Goal: Task Accomplishment & Management: Manage account settings

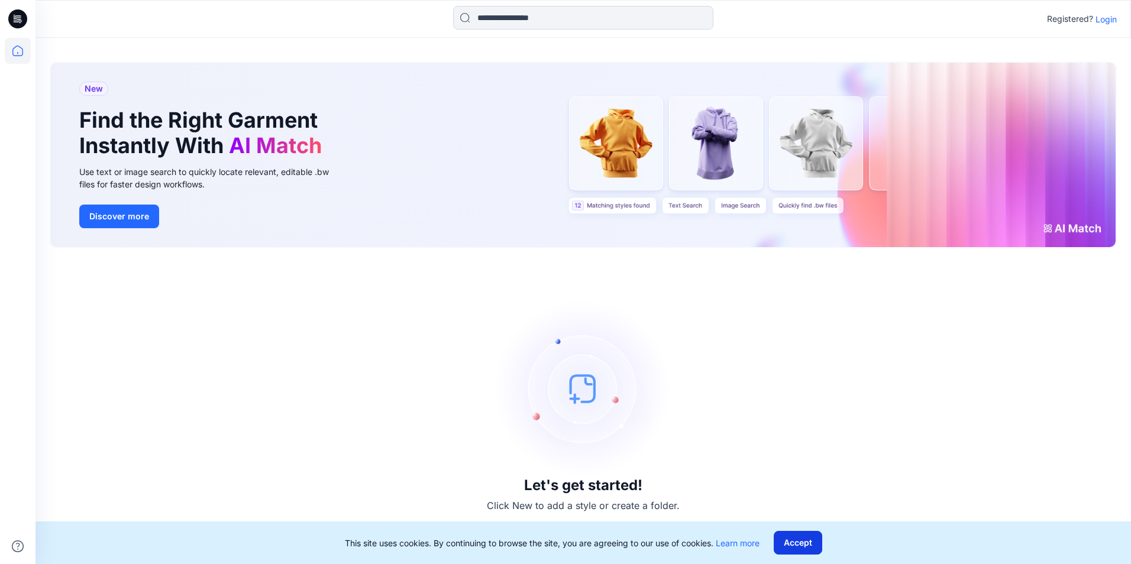
click at [797, 543] on button "Accept" at bounding box center [797, 543] width 48 height 24
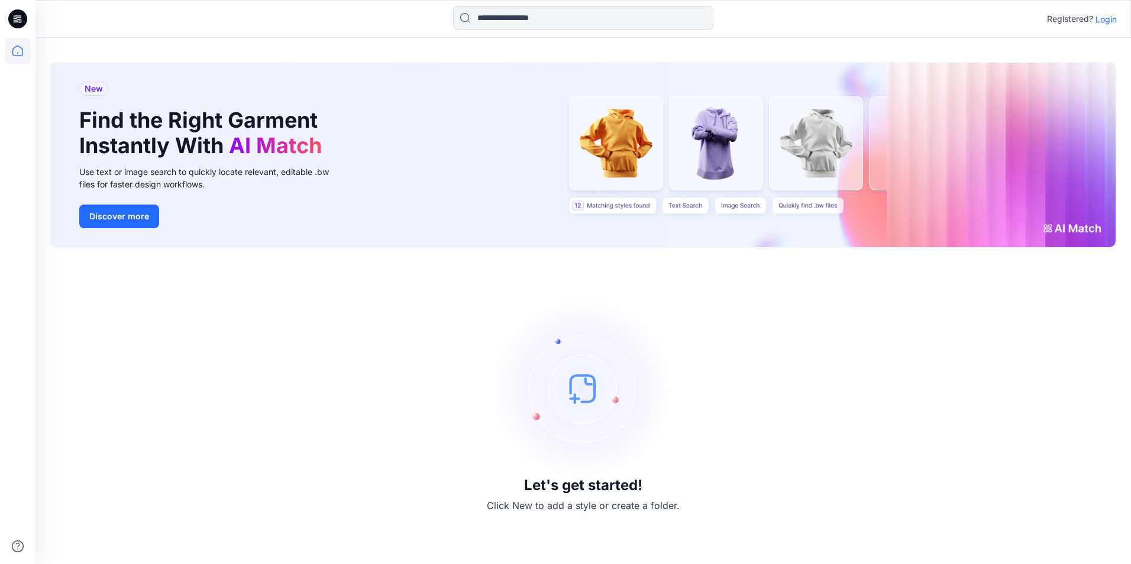
click at [15, 14] on icon at bounding box center [17, 18] width 19 height 19
click at [134, 226] on button "Discover more" at bounding box center [119, 217] width 80 height 24
click at [625, 165] on div "New Find the Right Garment Instantly With AI Match Use text or image search to …" at bounding box center [583, 155] width 1064 height 184
click at [1066, 224] on div "New Find the Right Garment Instantly With AI Match Use text or image search to …" at bounding box center [583, 155] width 1064 height 184
click at [1113, 20] on p "Login" at bounding box center [1105, 19] width 21 height 12
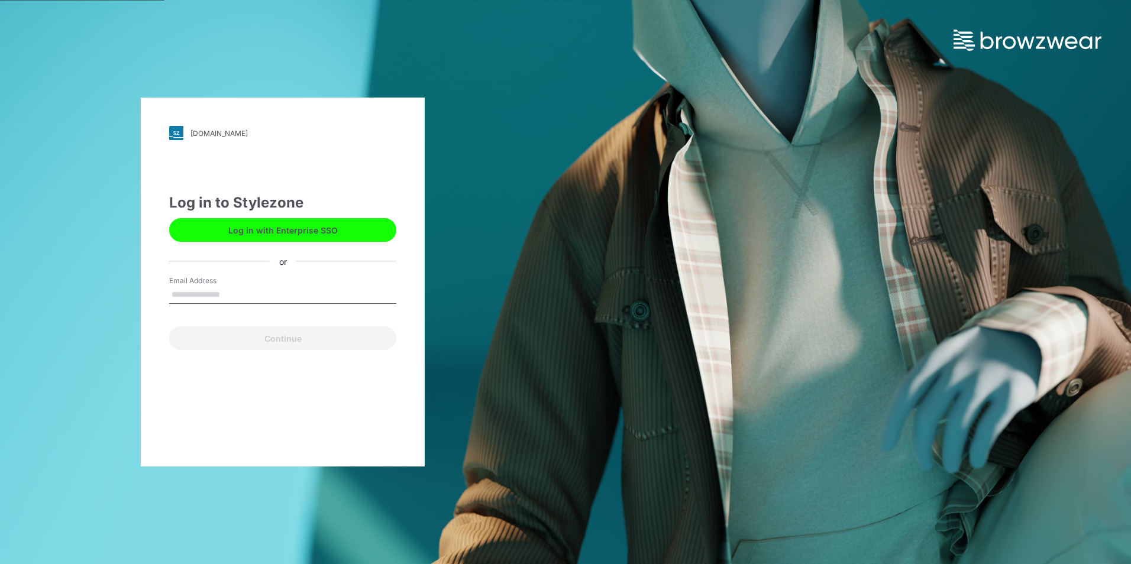
click at [205, 292] on input "Email Address" at bounding box center [282, 295] width 227 height 18
type input "**********"
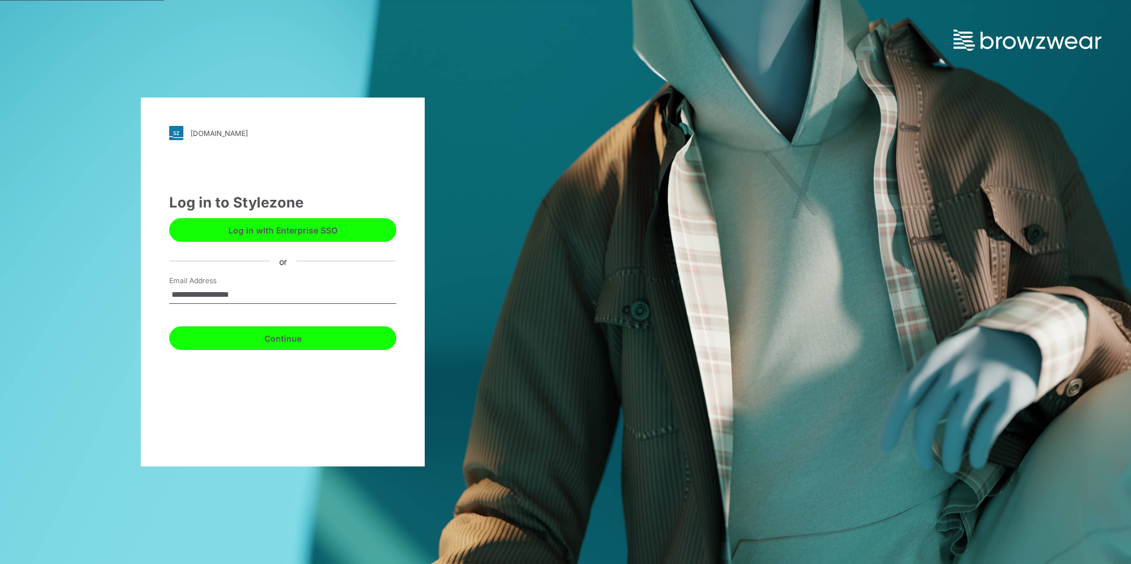
click at [251, 339] on button "Continue" at bounding box center [282, 338] width 227 height 24
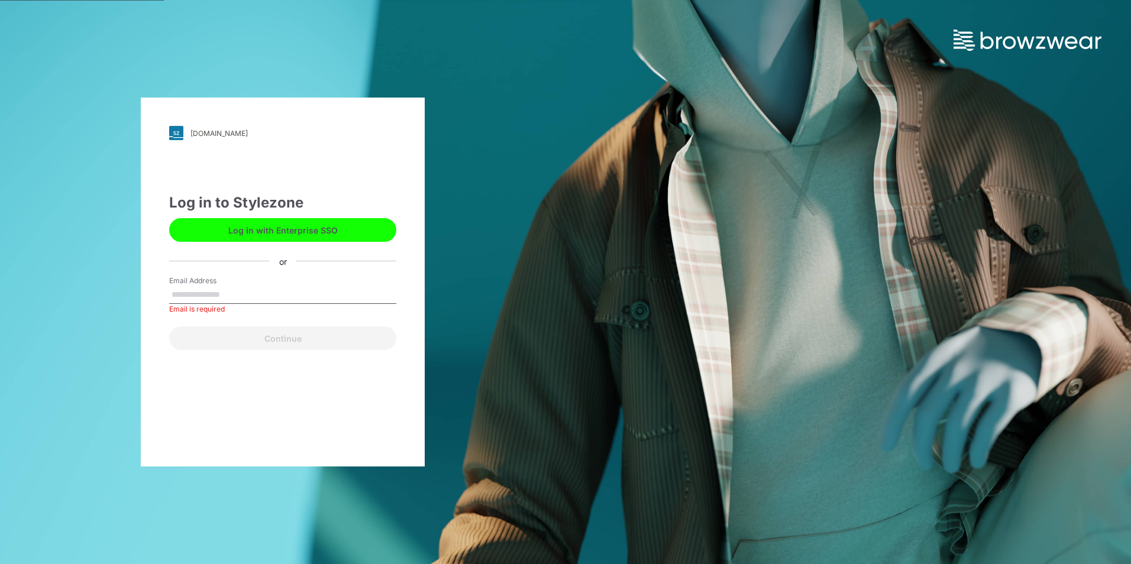
click at [1027, 49] on img at bounding box center [1027, 40] width 148 height 21
